Goal: Book appointment/travel/reservation

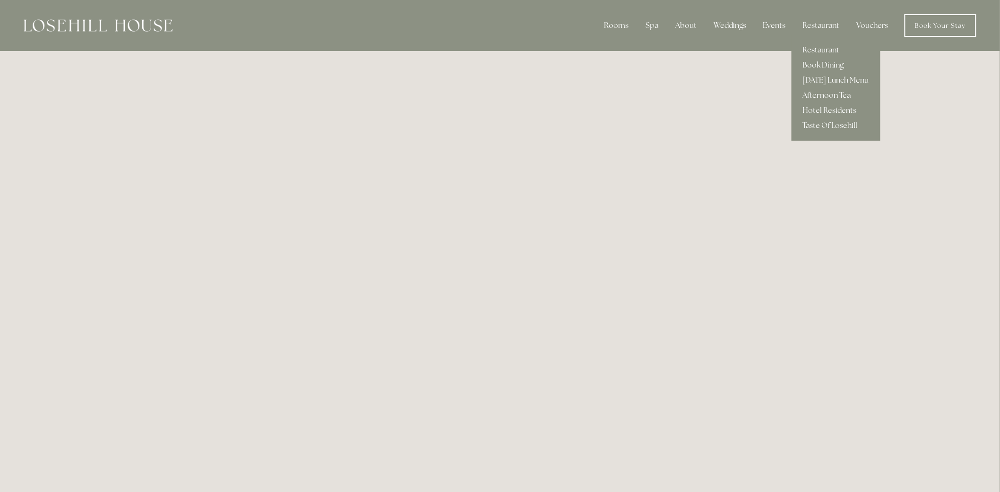
click at [827, 45] on link "Restaurant" at bounding box center [835, 50] width 89 height 15
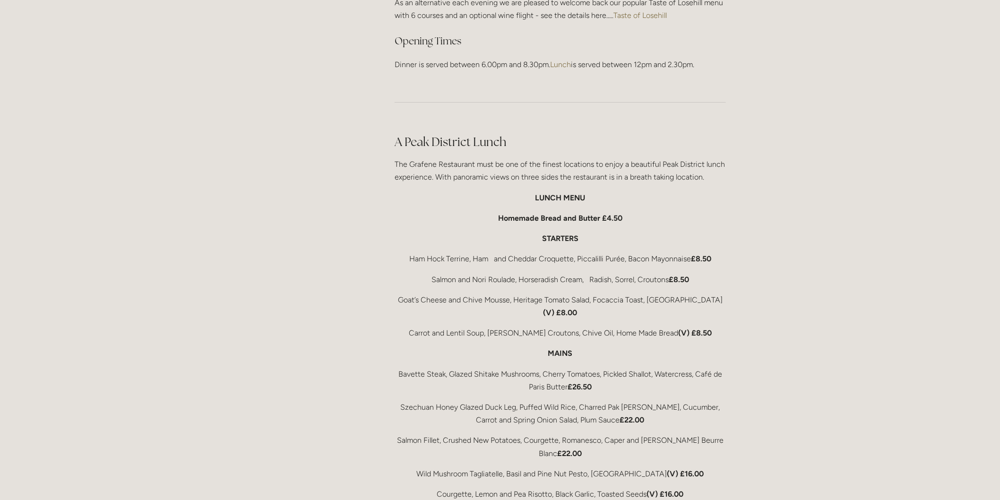
scroll to position [1417, 0]
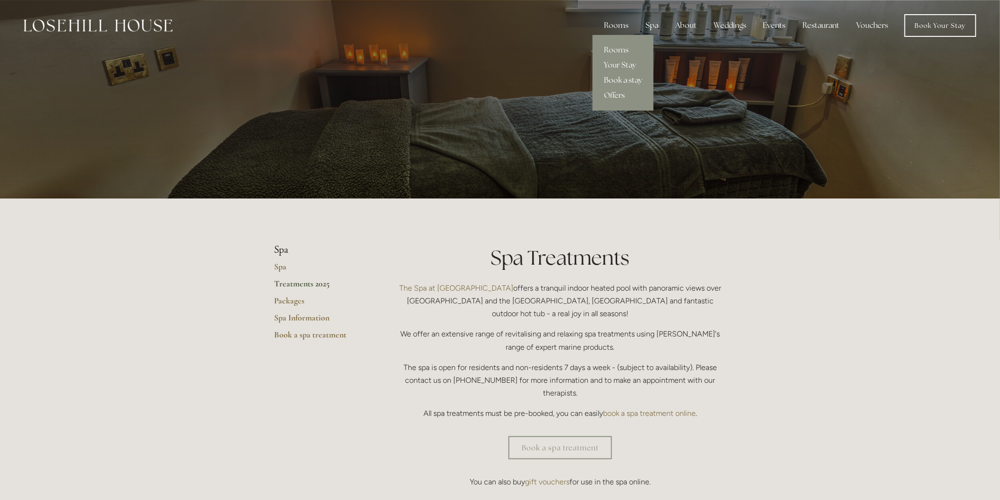
click at [621, 77] on link "Book a stay" at bounding box center [622, 80] width 61 height 15
